Goal: Task Accomplishment & Management: Use online tool/utility

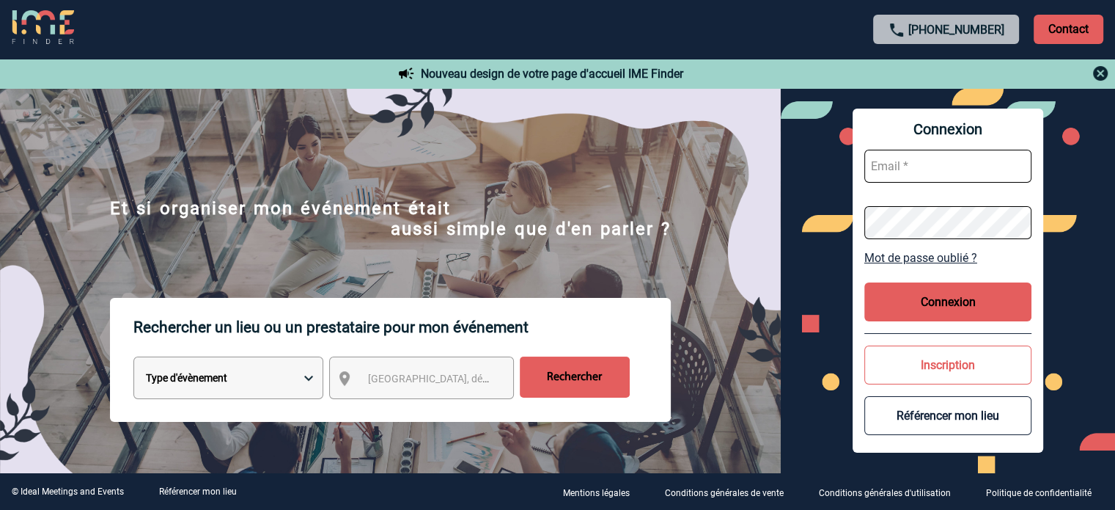
type input "ydeclercq@ime-groupe.com"
click at [933, 296] on button "Connexion" at bounding box center [948, 301] width 167 height 39
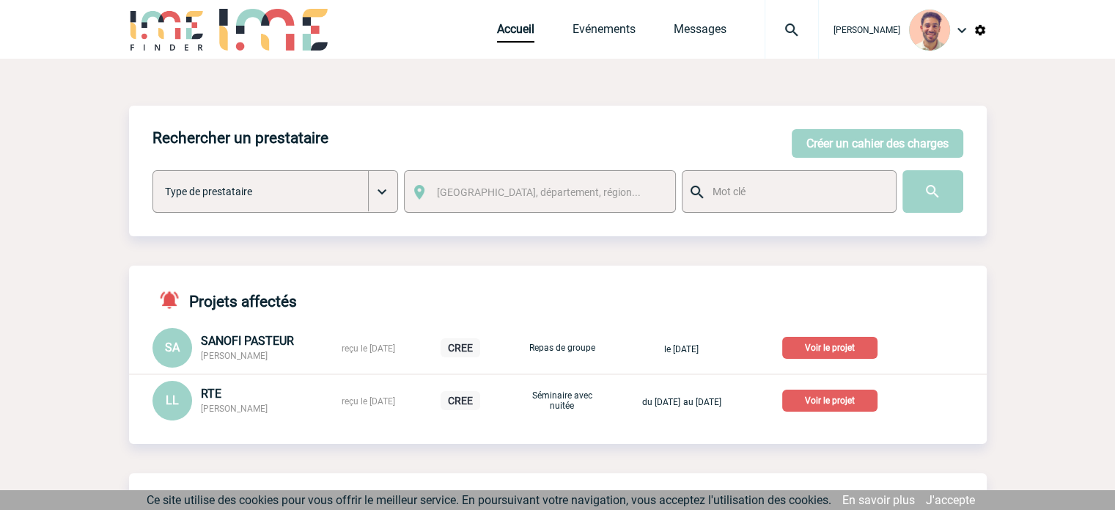
click at [842, 400] on p "Voir le projet" at bounding box center [829, 400] width 95 height 22
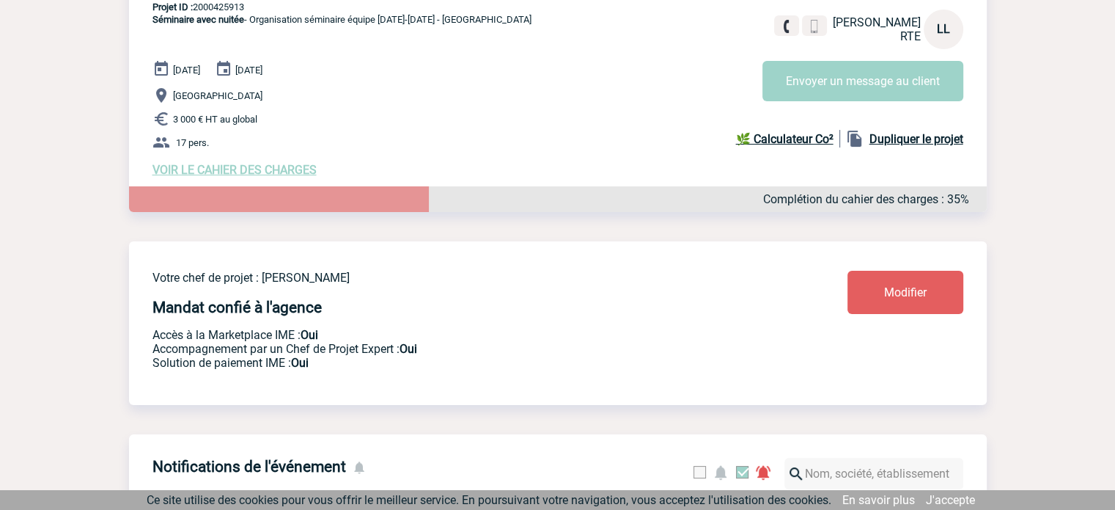
scroll to position [220, 0]
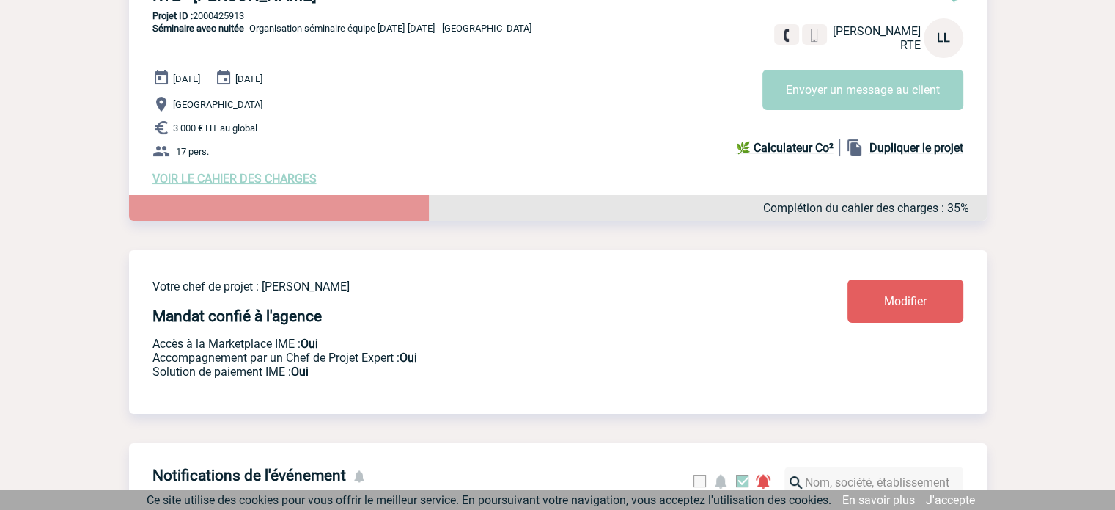
click at [271, 177] on span "VOIR LE CAHIER DES CHARGES" at bounding box center [235, 179] width 164 height 14
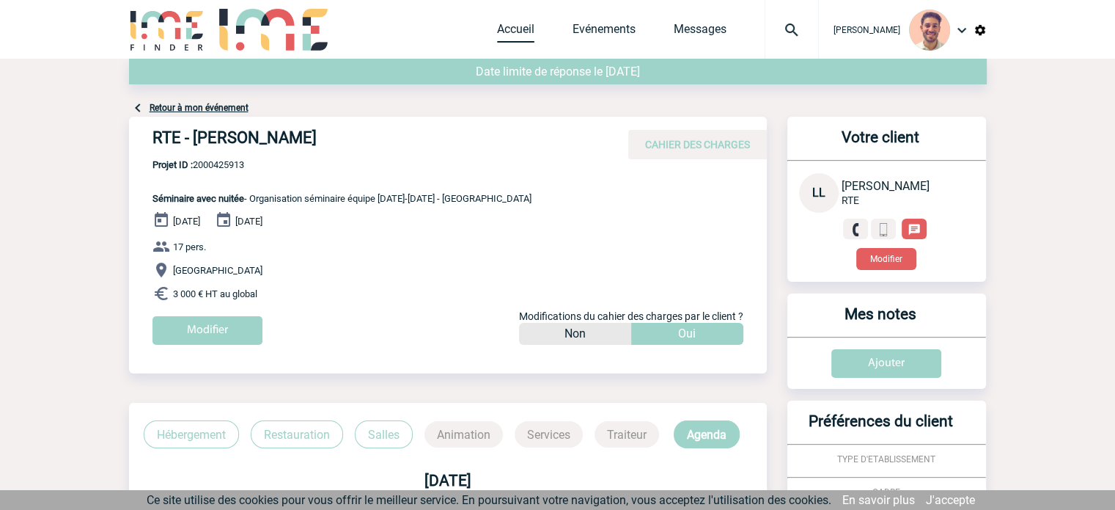
click at [520, 26] on link "Accueil" at bounding box center [515, 32] width 37 height 21
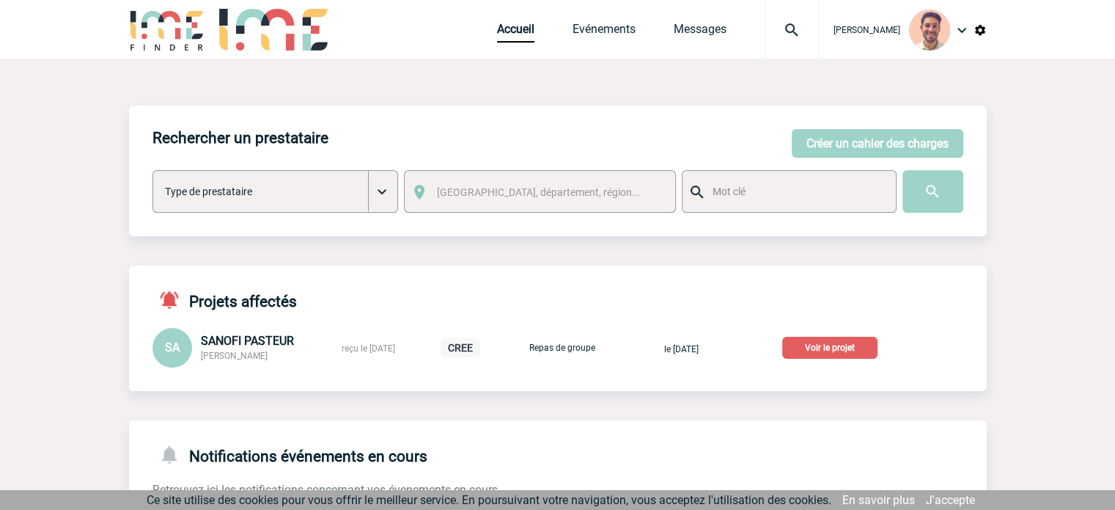
click at [840, 346] on p "Voir le projet" at bounding box center [829, 348] width 95 height 22
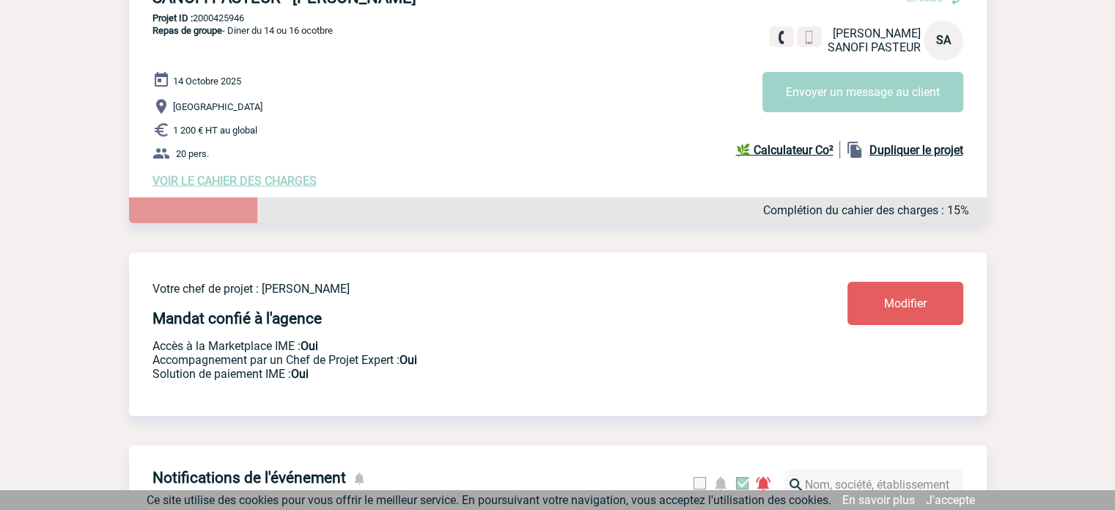
scroll to position [47, 0]
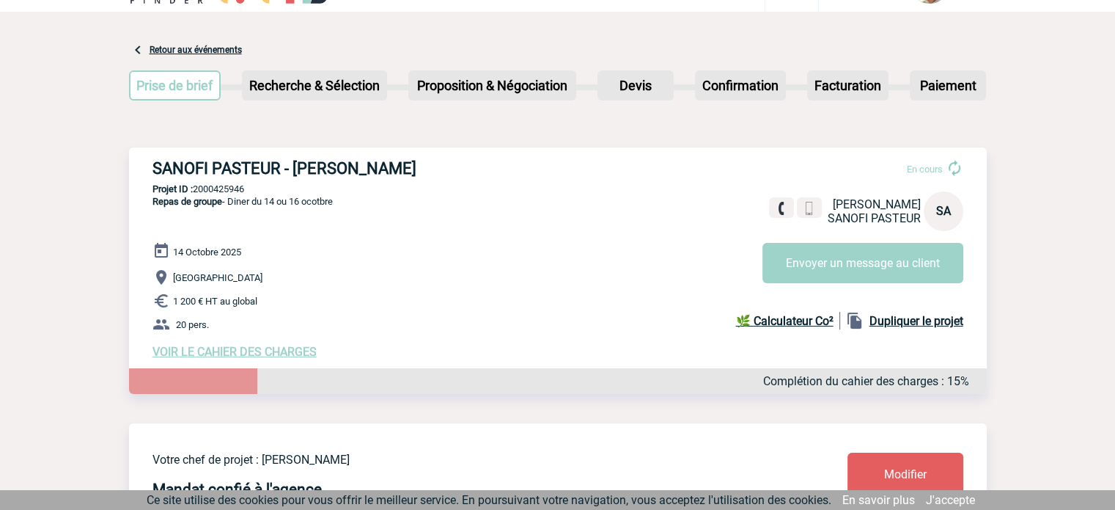
click at [297, 348] on span "VOIR LE CAHIER DES CHARGES" at bounding box center [235, 352] width 164 height 14
